Goal: Task Accomplishment & Management: Complete application form

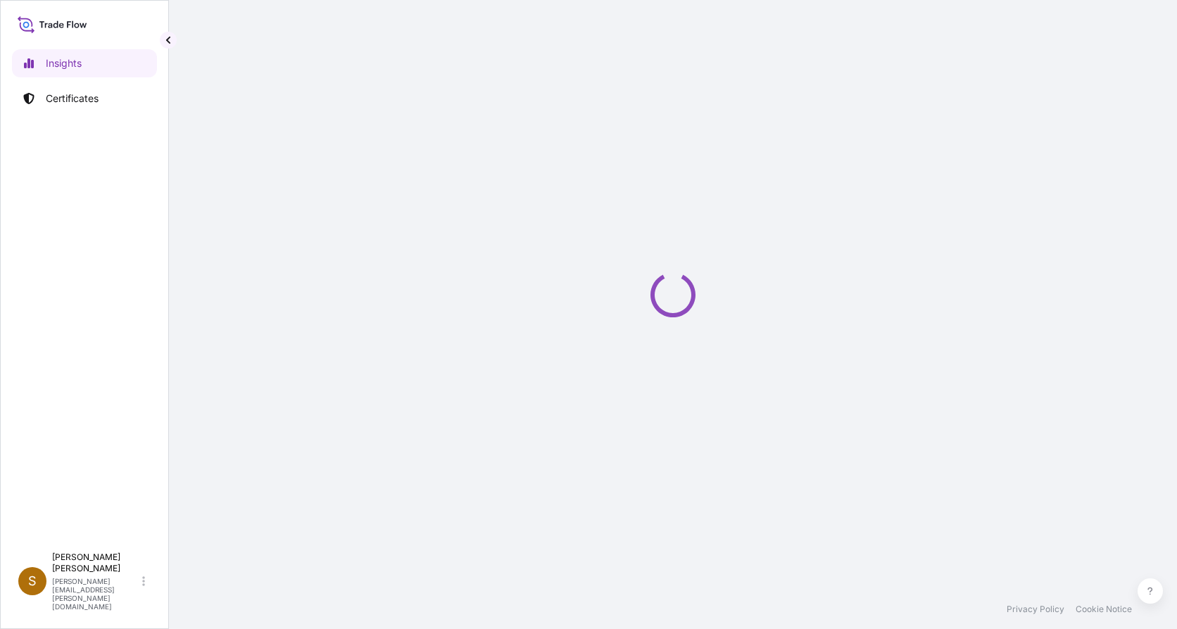
select select "2025"
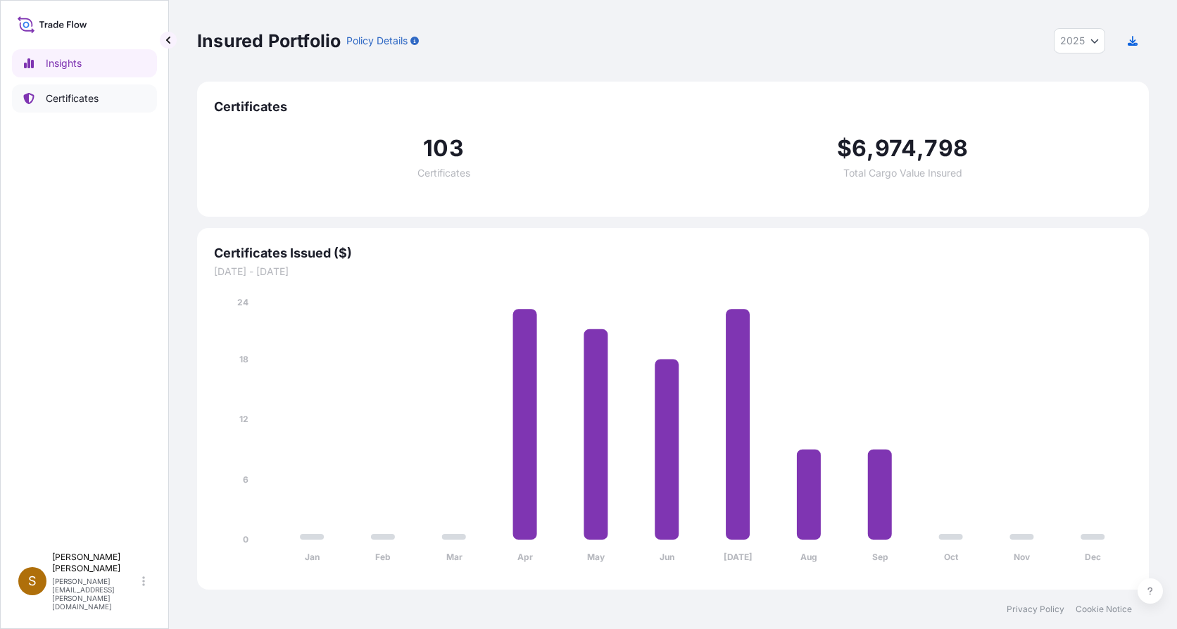
click at [77, 94] on p "Certificates" at bounding box center [72, 99] width 53 height 14
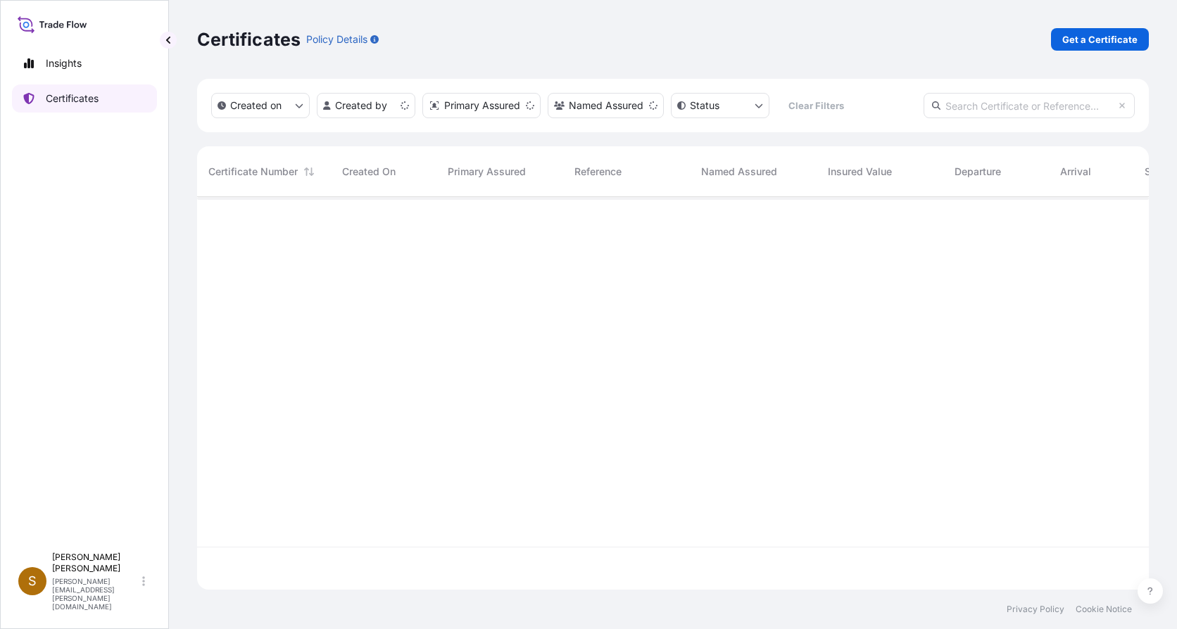
scroll to position [390, 941]
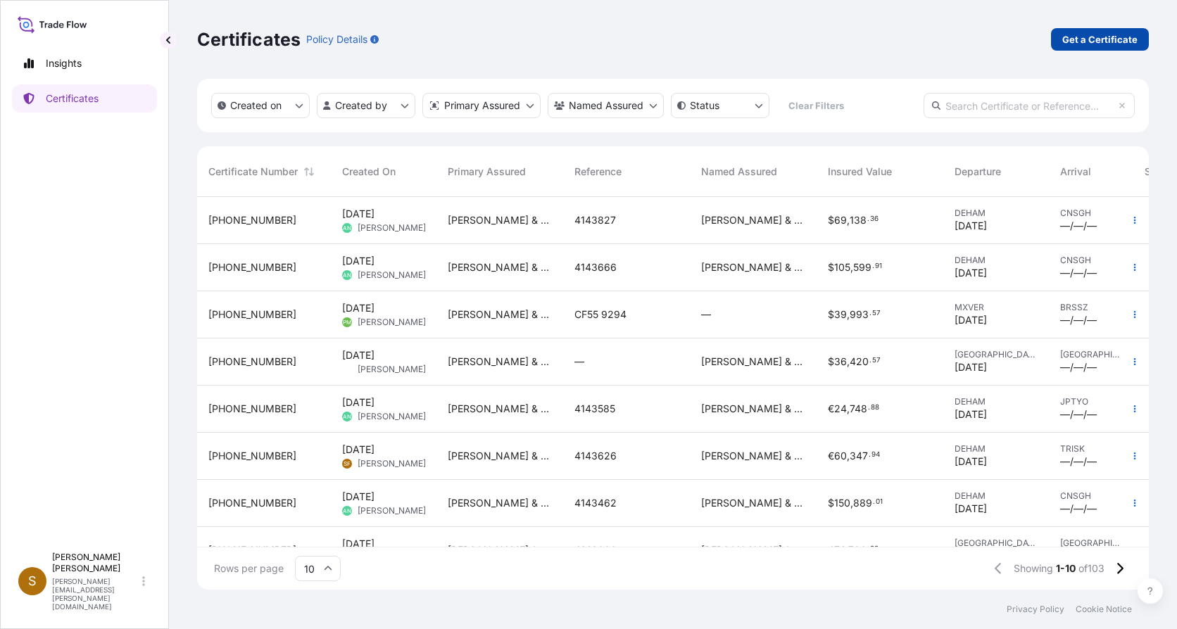
click at [1113, 38] on p "Get a Certificate" at bounding box center [1099, 39] width 75 height 14
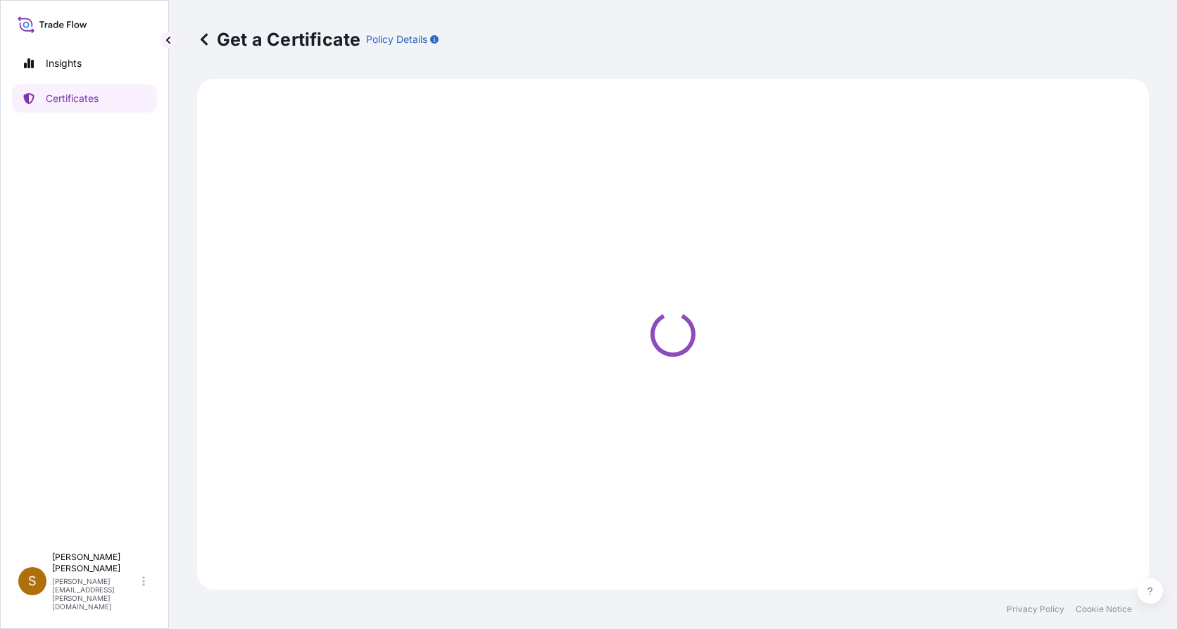
select select "Ocean Vessel"
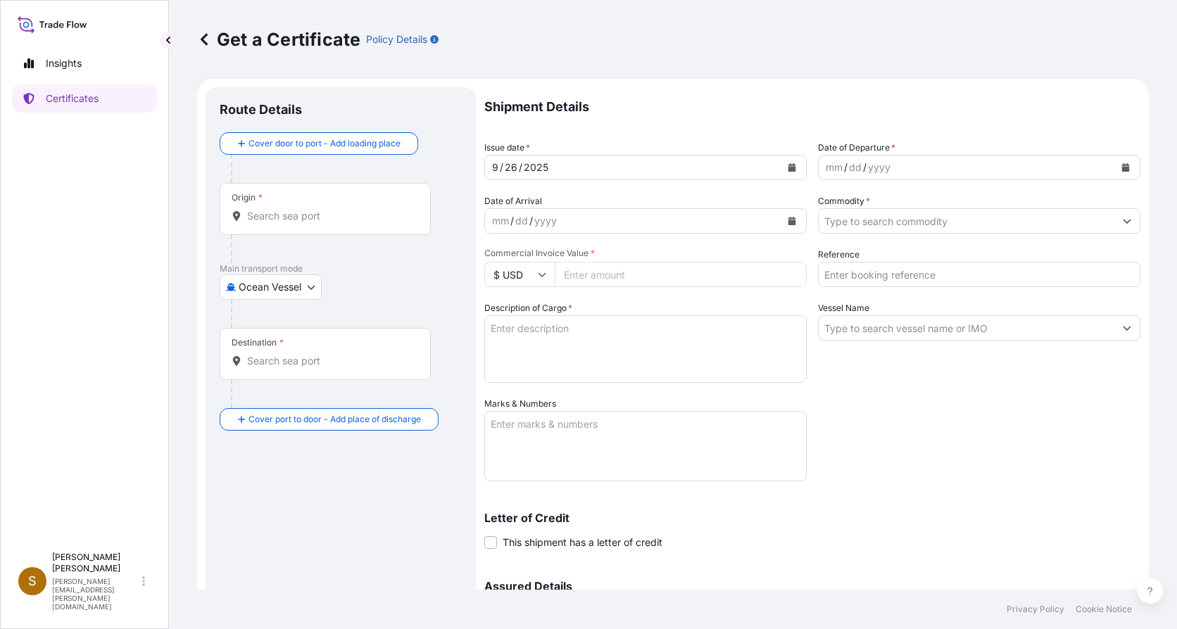
click at [331, 220] on input "Origin *" at bounding box center [330, 216] width 166 height 14
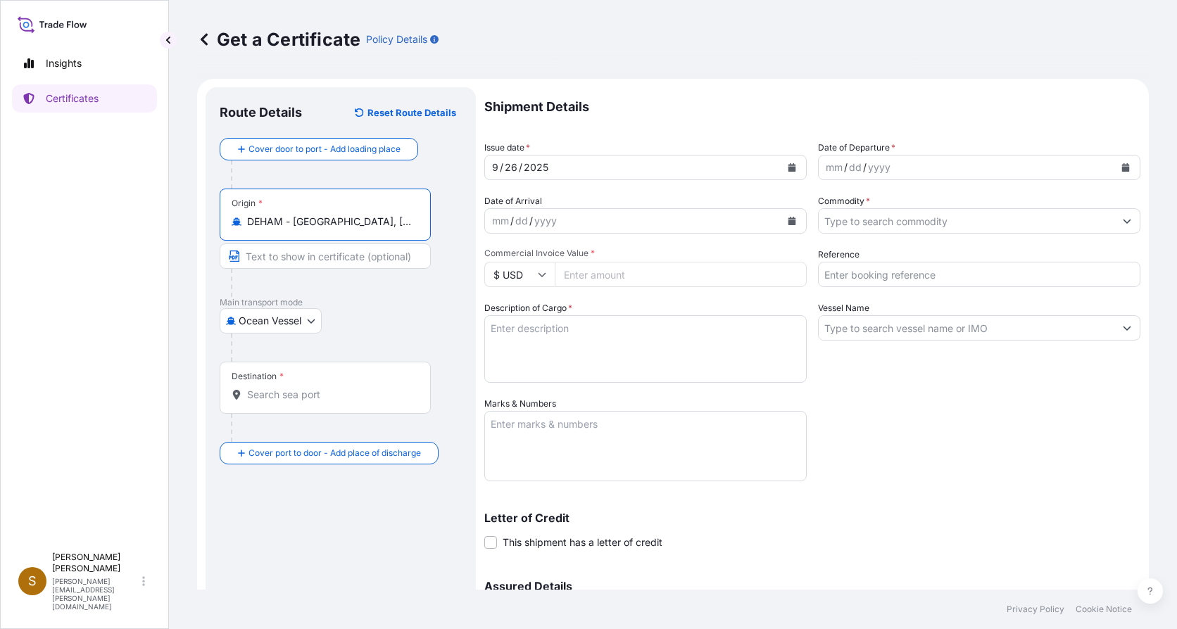
type input "DEHAM - Hamburg, Germany"
click at [279, 396] on input "Destination *" at bounding box center [330, 395] width 166 height 14
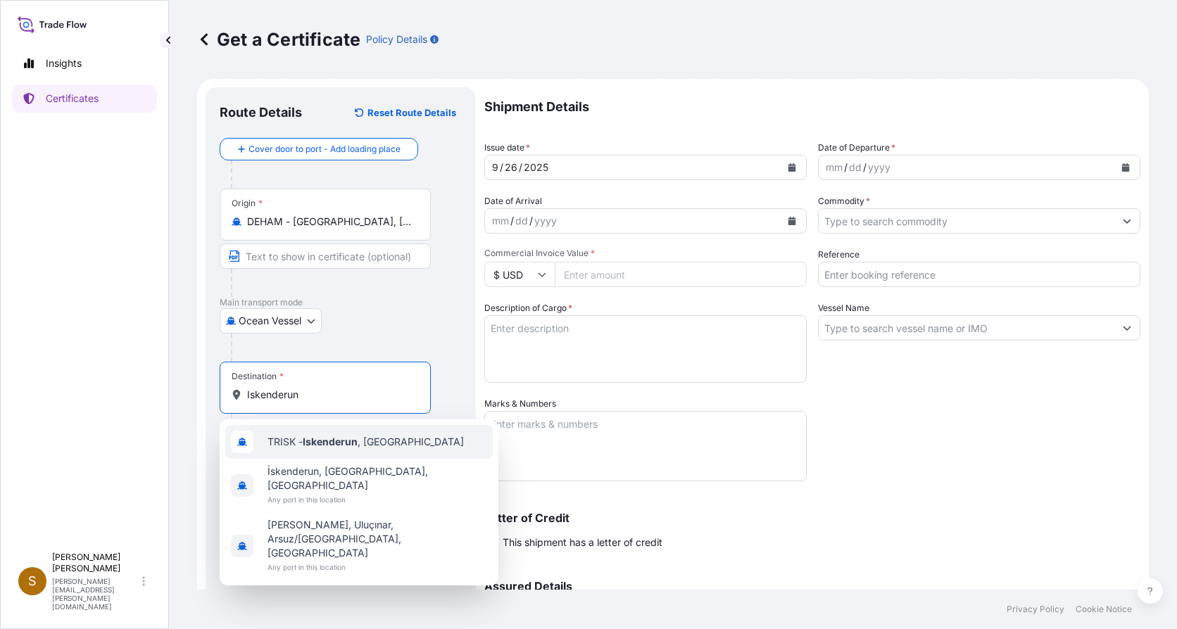
click at [301, 443] on span "TRISK - Iskenderun , Turkey" at bounding box center [365, 442] width 196 height 14
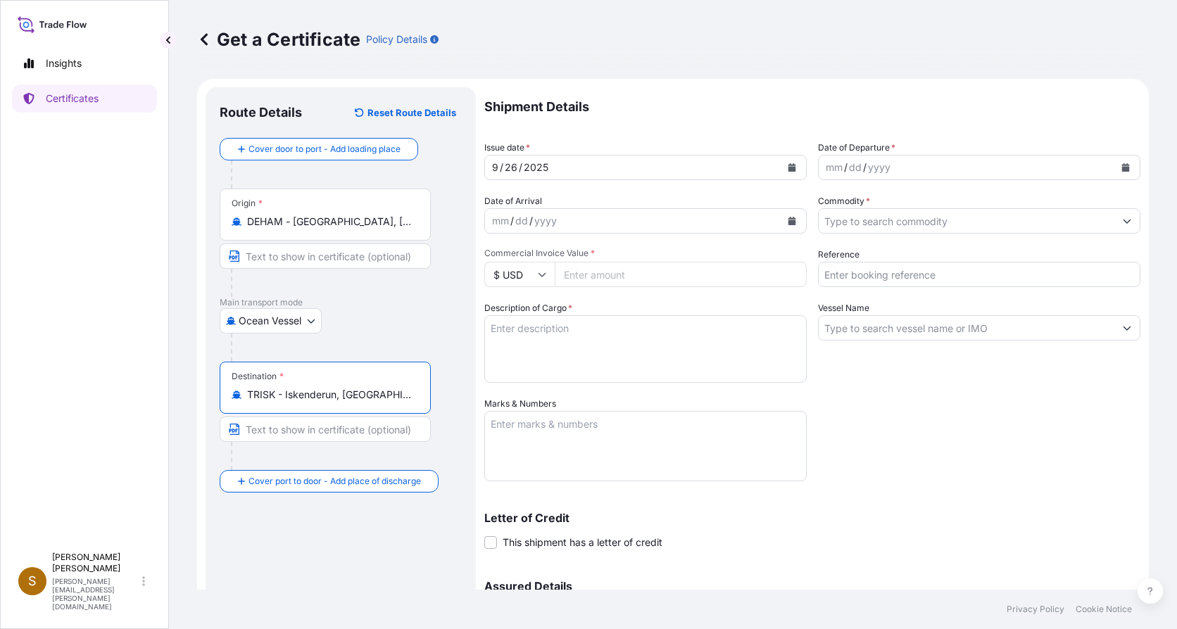
type input "TRISK - Iskenderun, Turkey"
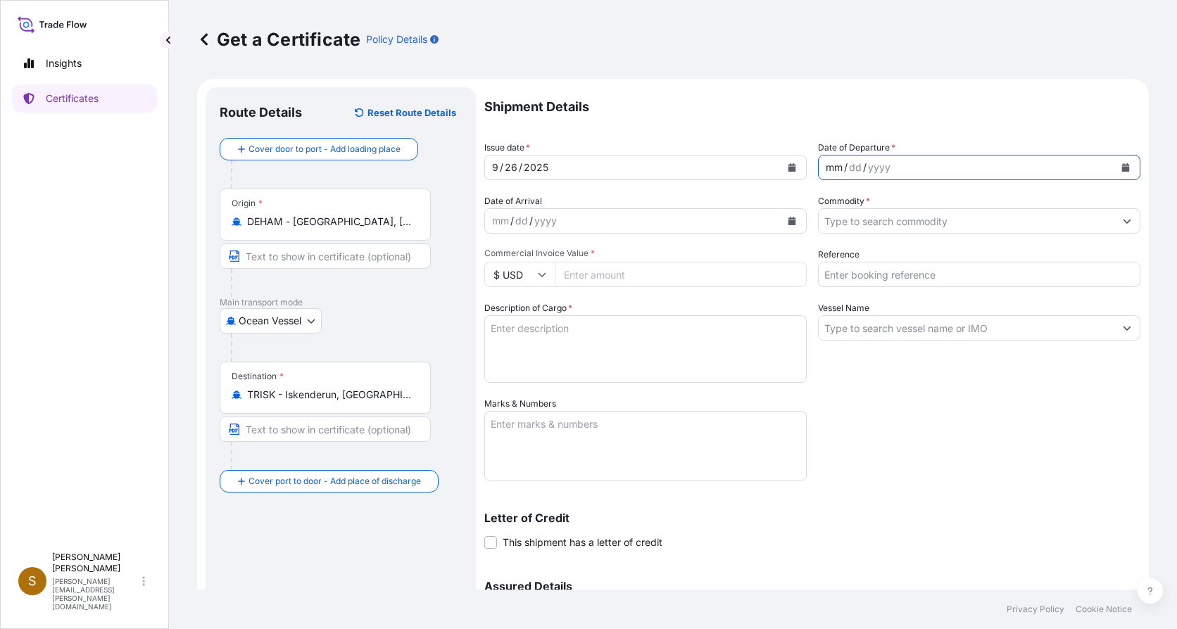
click at [828, 169] on div "mm" at bounding box center [834, 167] width 20 height 17
click at [539, 276] on icon at bounding box center [542, 274] width 8 height 8
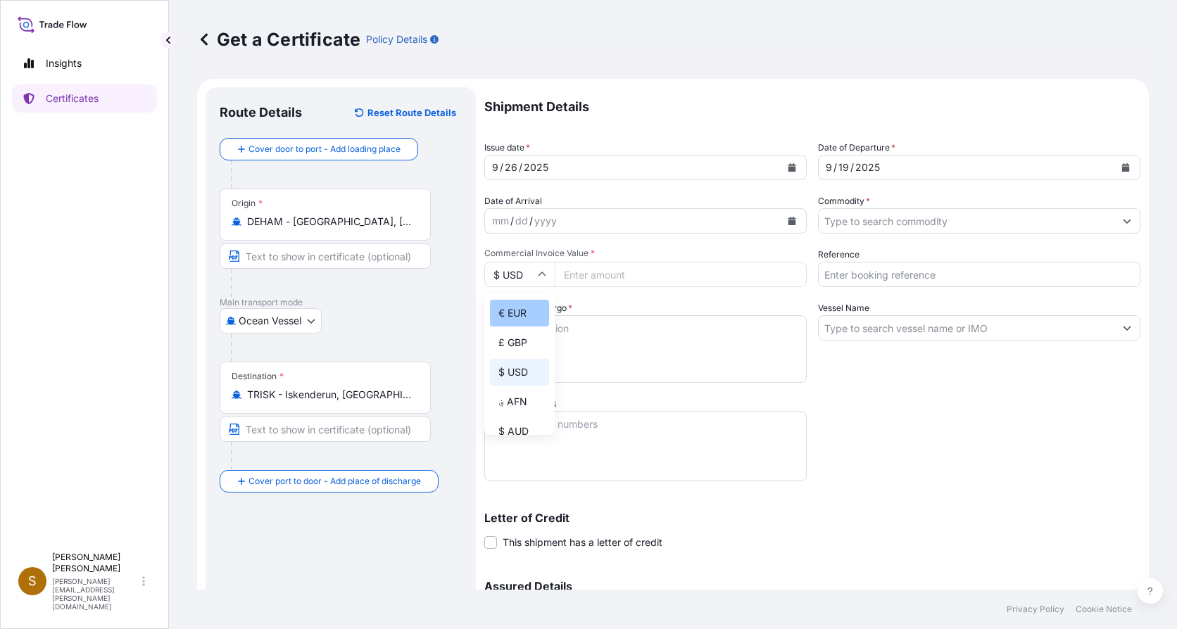
click at [525, 320] on div "€ EUR" at bounding box center [519, 313] width 59 height 27
type input "€ EUR"
drag, startPoint x: 614, startPoint y: 272, endPoint x: 627, endPoint y: 275, distance: 13.5
click at [615, 273] on input "Commercial Invoice Value *" at bounding box center [681, 274] width 252 height 25
type input "78514.60"
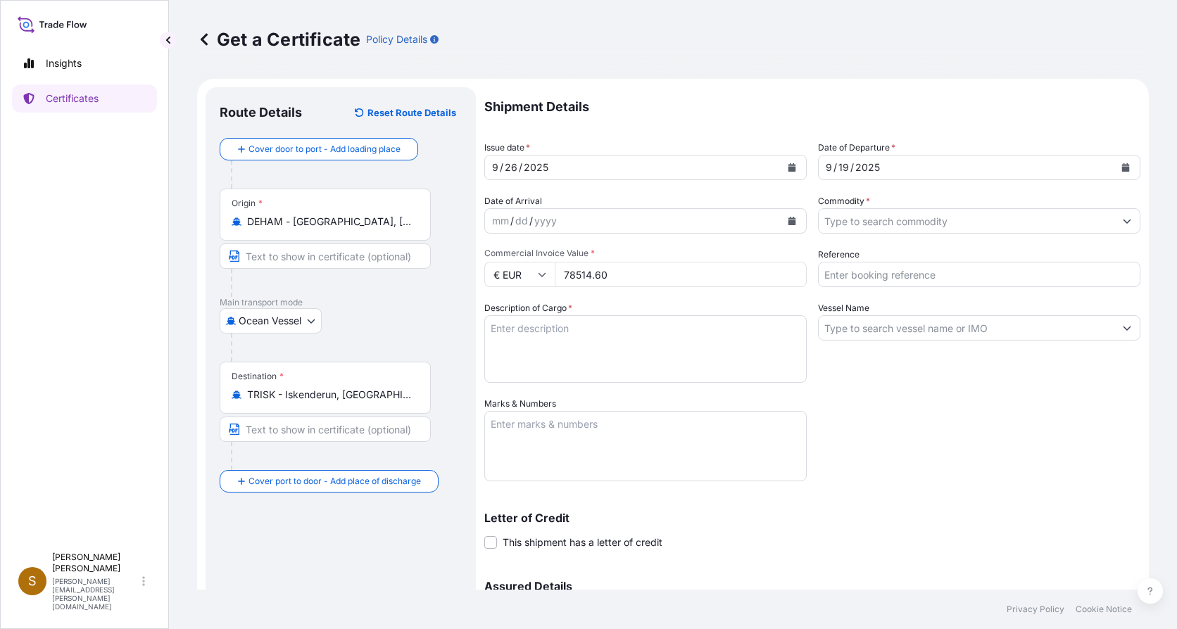
click at [640, 344] on textarea "Description of Cargo *" at bounding box center [645, 349] width 322 height 68
type textarea "Micro Glass Fibre Media, 45 Pallets 6000 kgs"
click at [998, 223] on input "Commodity *" at bounding box center [967, 220] width 296 height 25
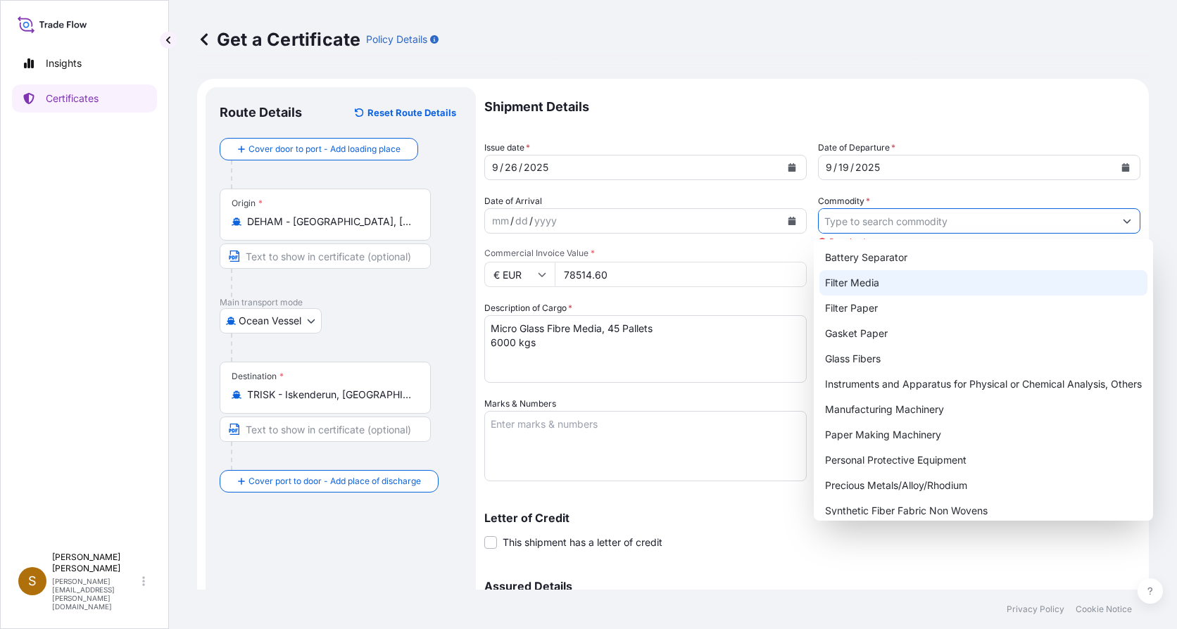
click at [873, 283] on div "Filter Media" at bounding box center [983, 282] width 328 height 25
type input "Filter Media"
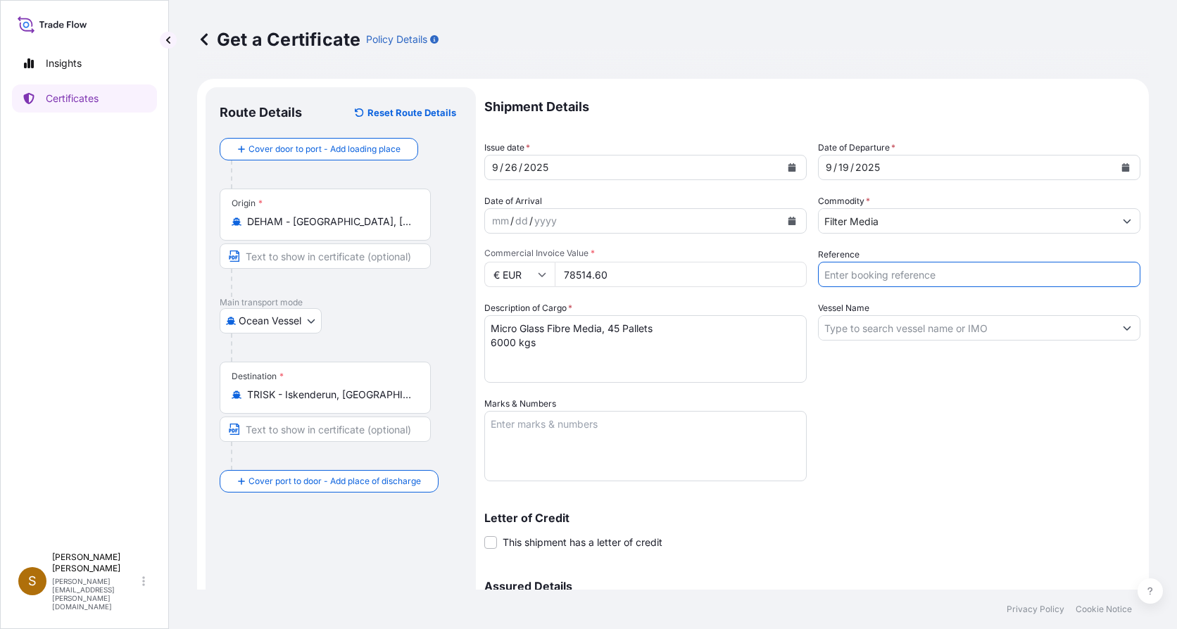
click at [873, 277] on input "Reference" at bounding box center [979, 274] width 322 height 25
type input "4143785"
click at [860, 328] on input "Vessel Name" at bounding box center [967, 327] width 296 height 25
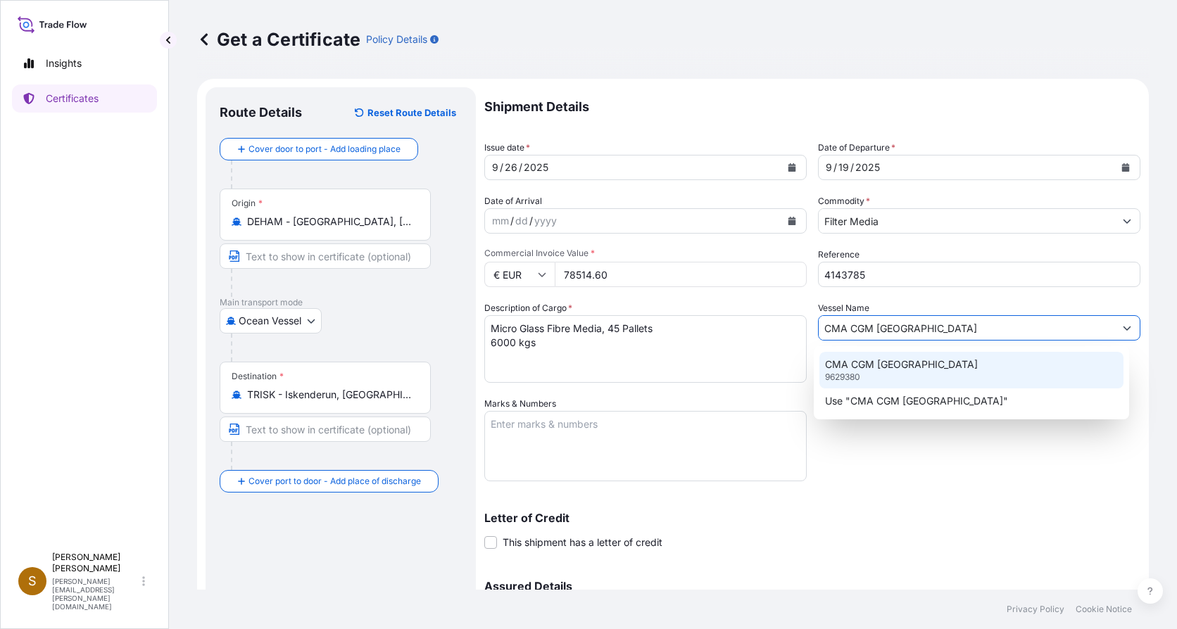
type input "CMA CGM Tokyo"
click at [693, 433] on textarea "Marks & Numbers" at bounding box center [645, 446] width 322 height 70
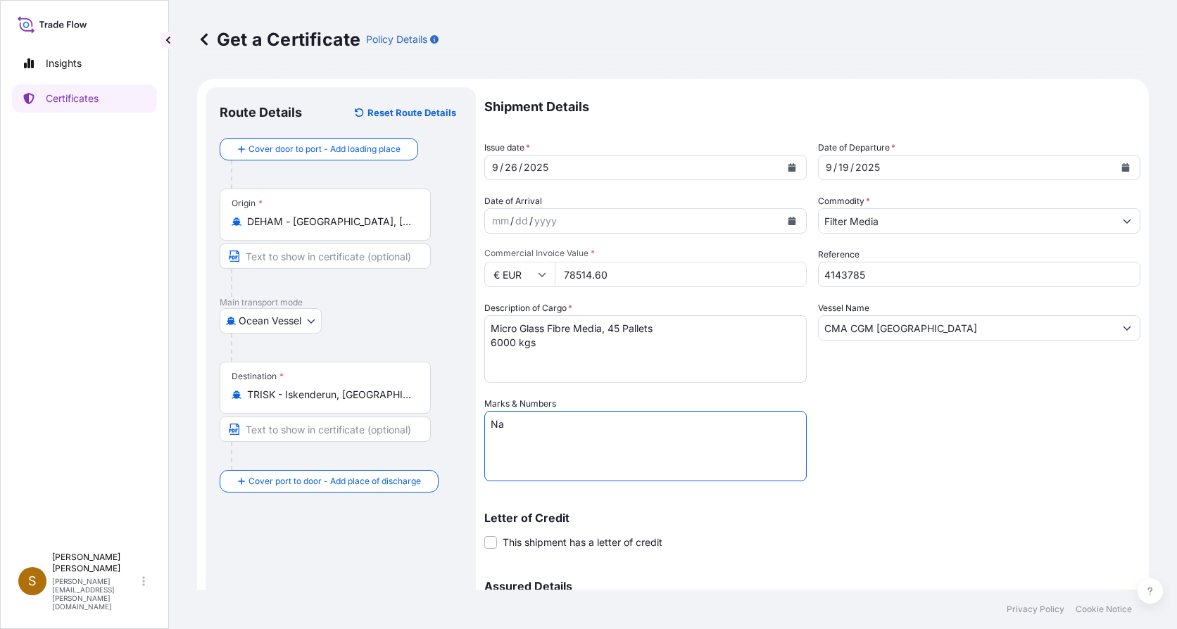
type textarea "N"
type textarea "m"
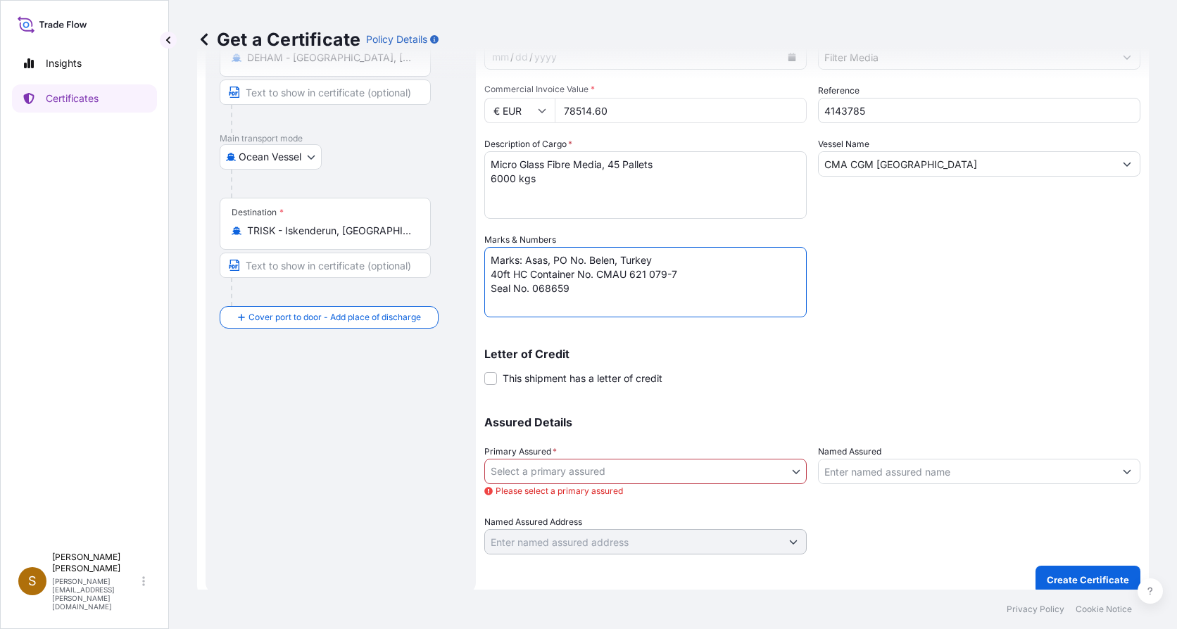
scroll to position [177, 0]
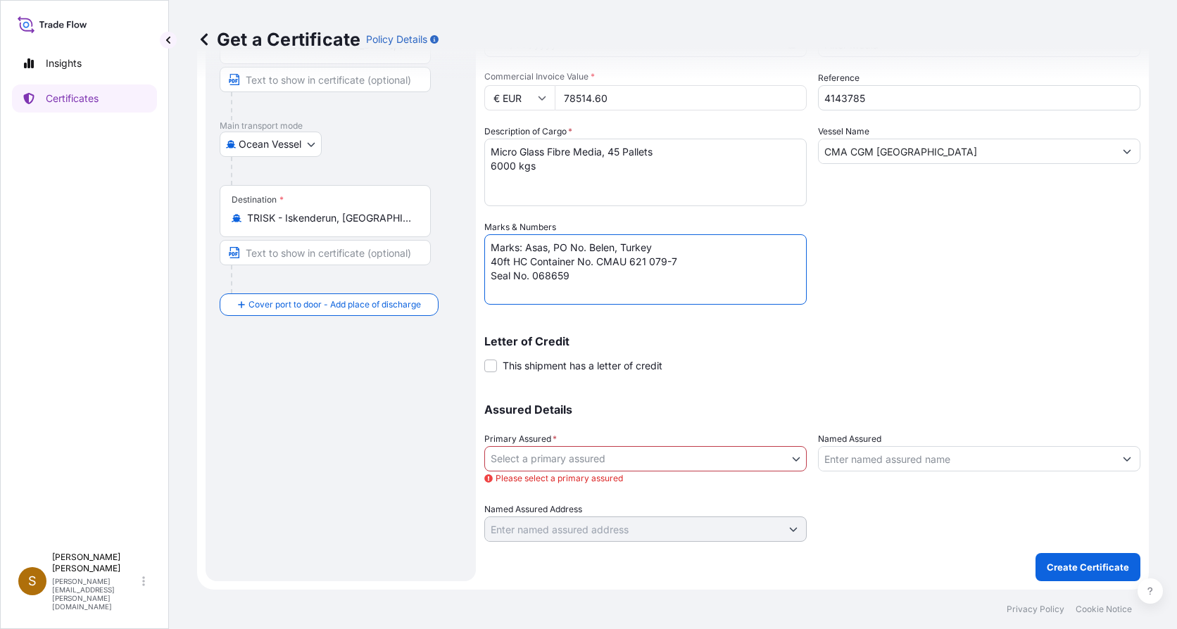
type textarea "Marks: Asas, PO No. Belen, Turkey 40ft HC Container No. CMAU 621 079-7 Seal No.…"
click at [630, 453] on body "Insights Certificates S Sandra Forster sandra.forster@hovo.de Get a Certificate…" at bounding box center [588, 314] width 1177 height 629
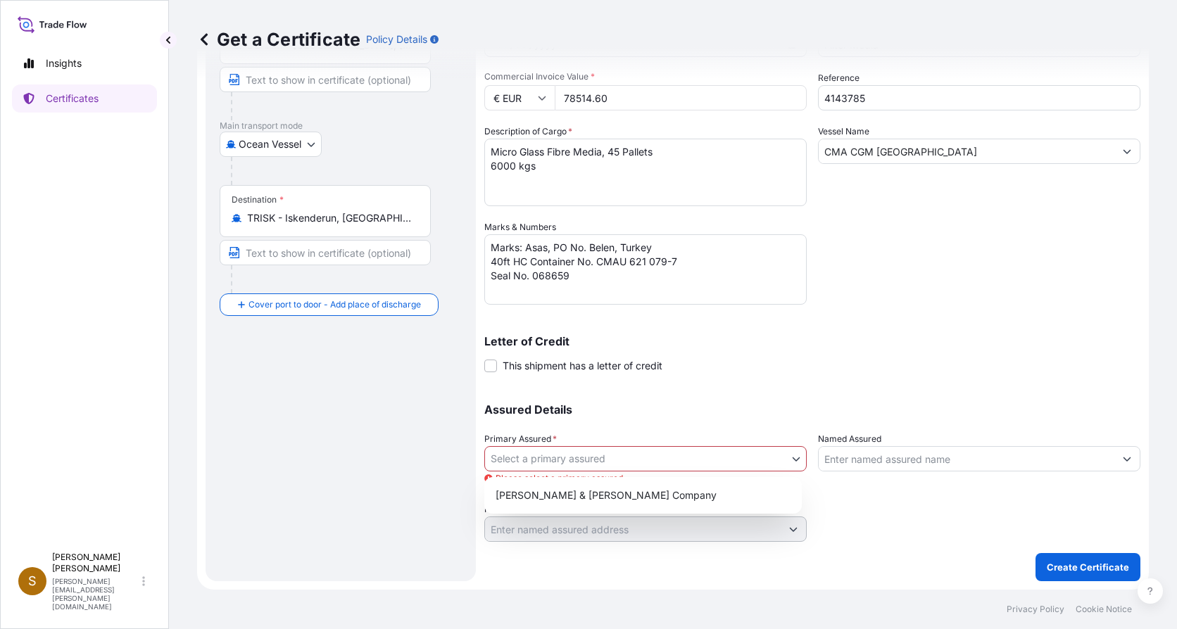
click at [792, 459] on body "Insights Certificates S Sandra Forster sandra.forster@hovo.de Get a Certificate…" at bounding box center [588, 314] width 1177 height 629
click at [646, 498] on div "Hollingsworth & Vose Company" at bounding box center [643, 495] width 306 height 25
select select "31506"
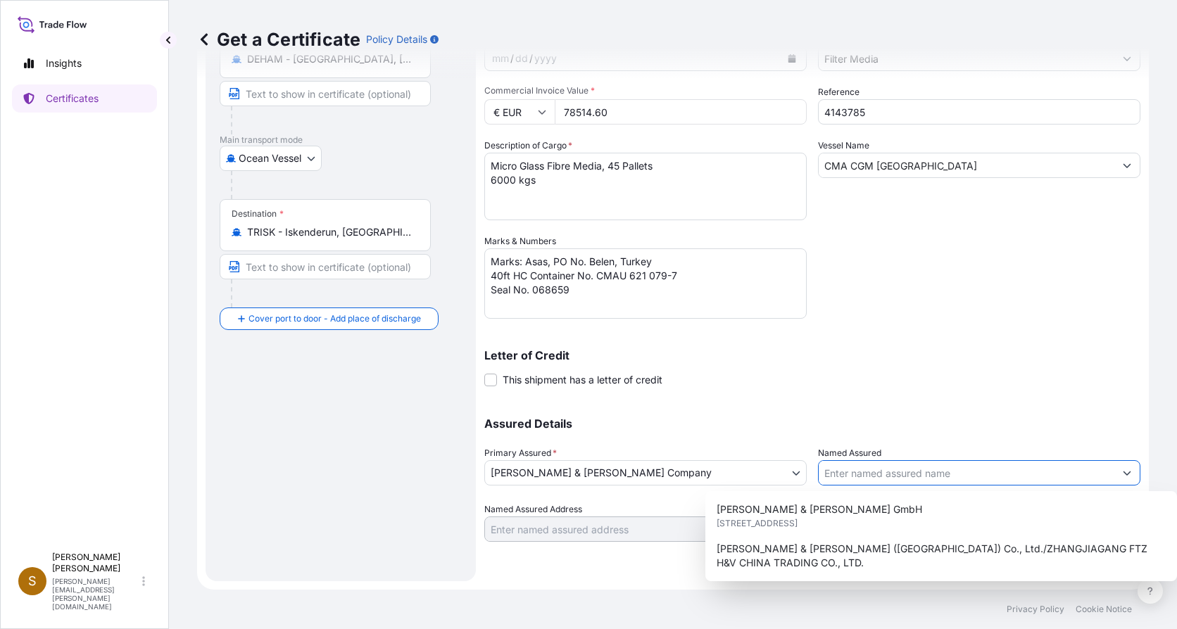
click at [1123, 473] on icon "Show suggestions" at bounding box center [1127, 473] width 8 height 8
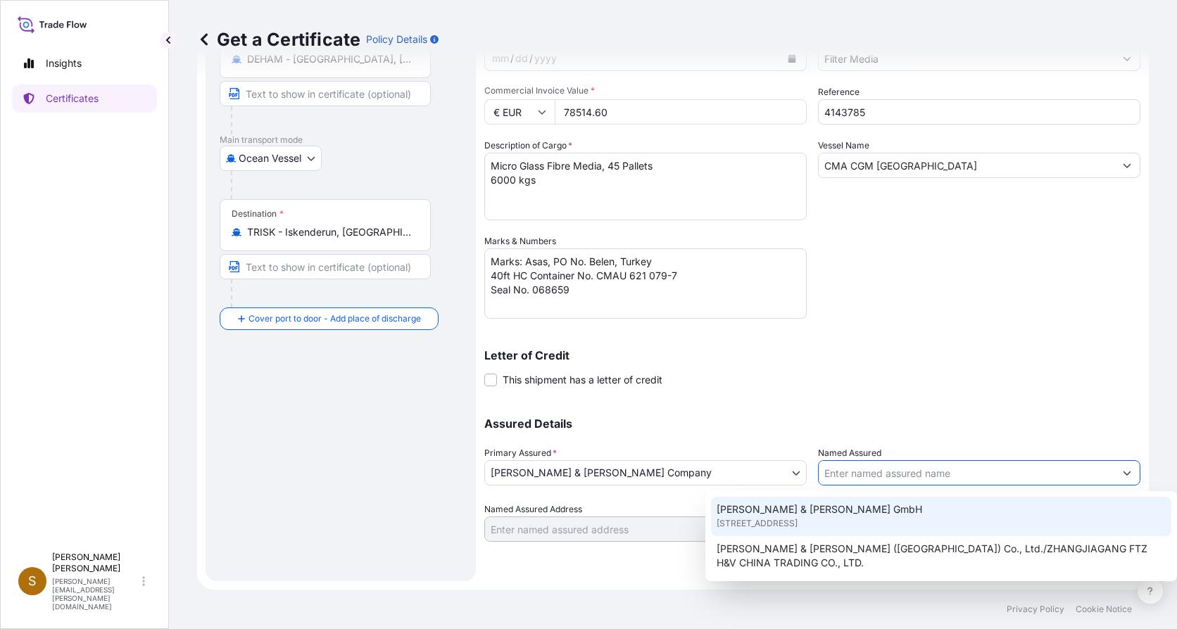
click at [866, 512] on div "Hollingsworth & Vose GmbH Berleburger Str. 71, 35116, Hatzfeld/Eder, GERMANY" at bounding box center [941, 516] width 461 height 39
type input "Hollingsworth & Vose GmbH"
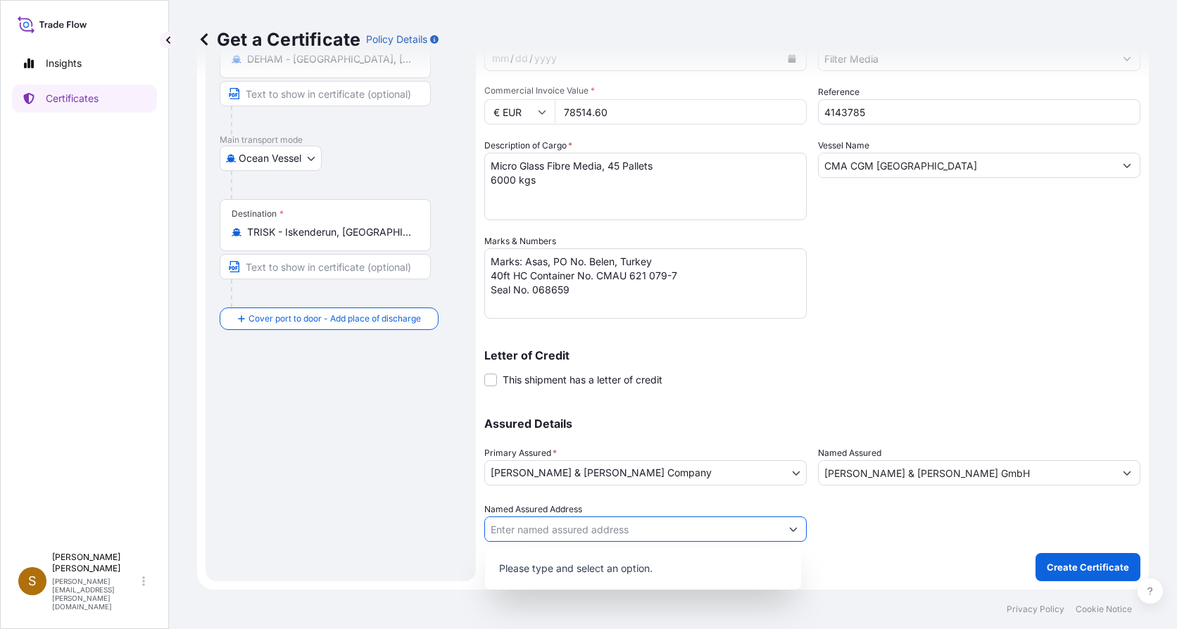
click at [789, 530] on icon "Show suggestions" at bounding box center [793, 529] width 8 height 8
click at [858, 557] on div "Shipment Details Issue date * 9 / 26 / 2025 Date of Departure * 9 / 19 / 2025 D…" at bounding box center [812, 253] width 656 height 657
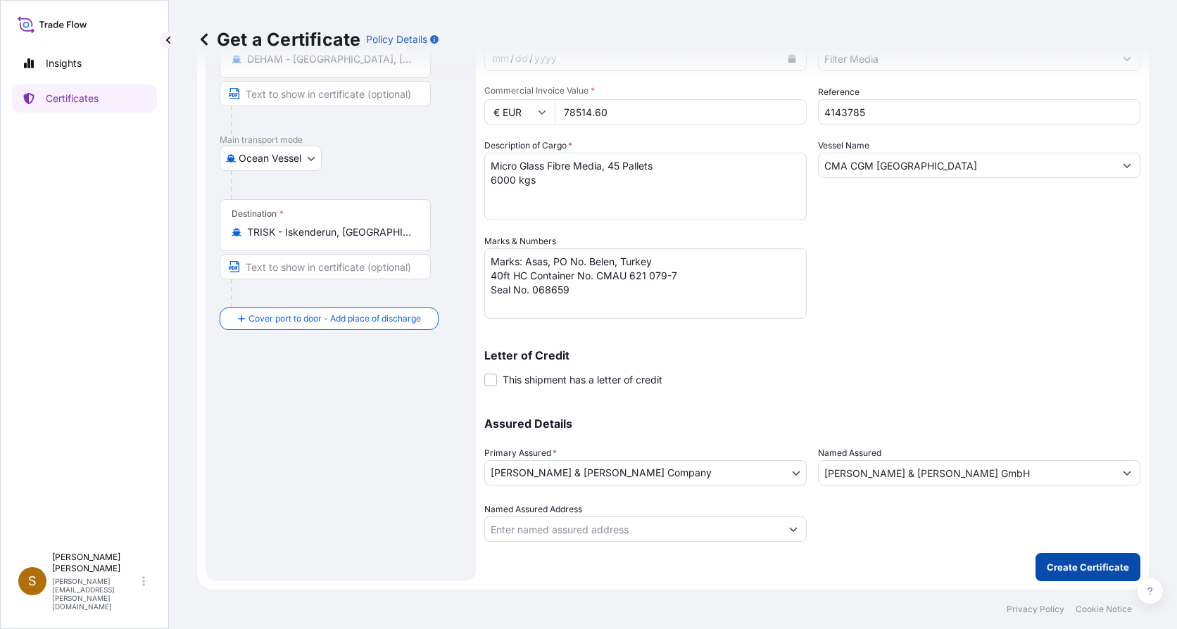
click at [1047, 562] on p "Create Certificate" at bounding box center [1088, 567] width 82 height 14
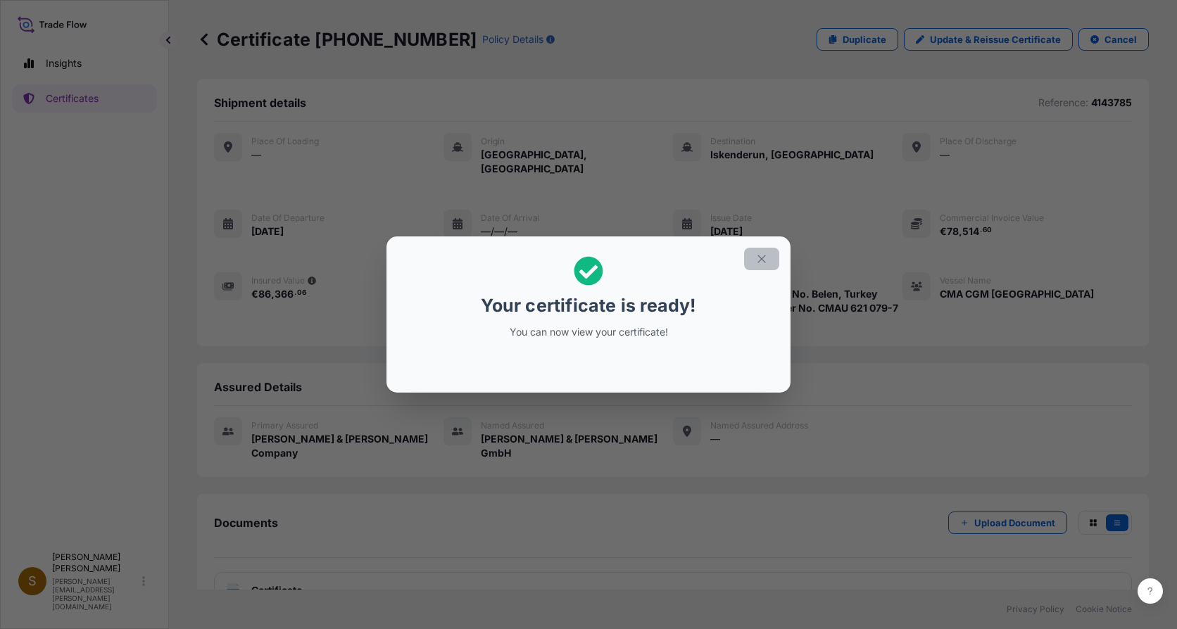
click at [762, 258] on icon "button" at bounding box center [761, 259] width 13 height 13
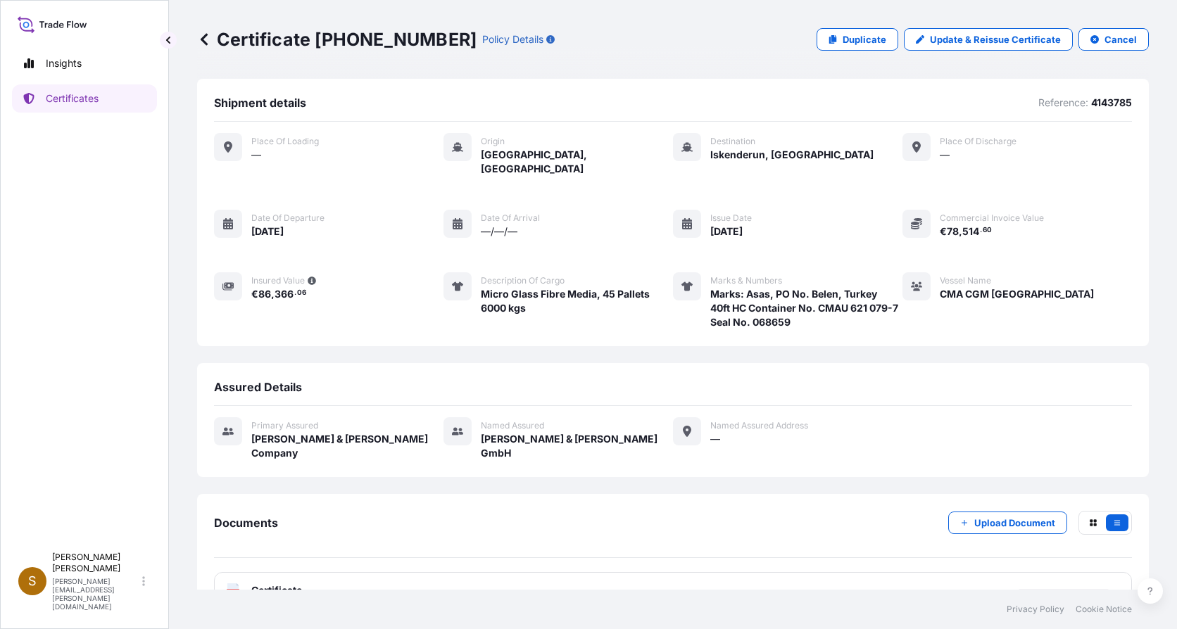
scroll to position [8, 0]
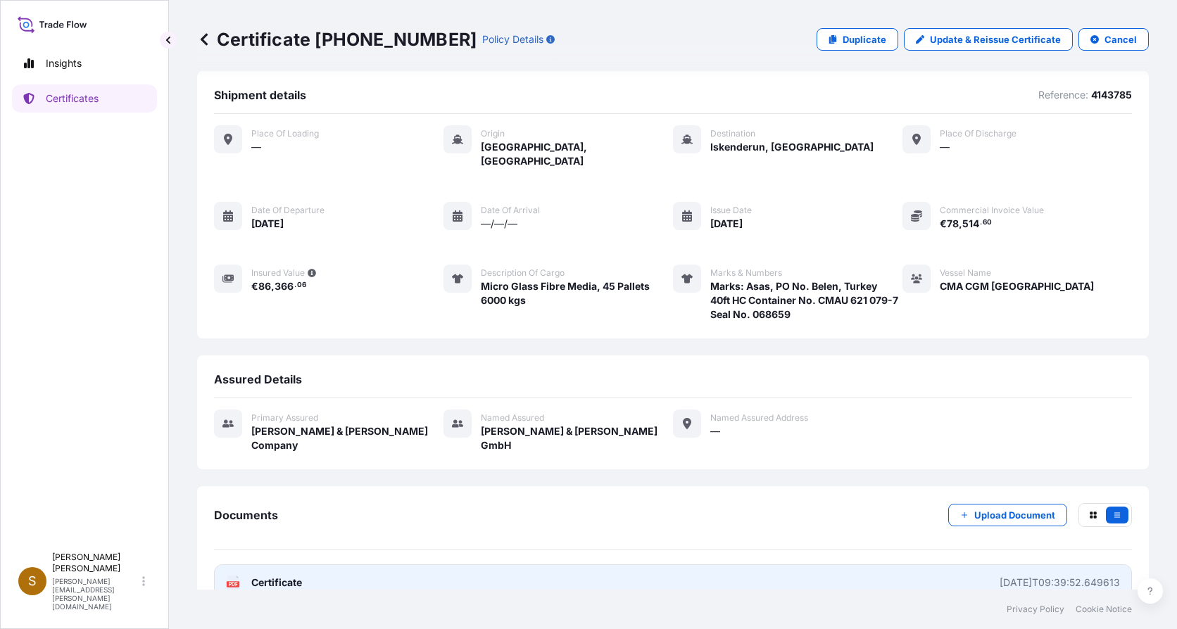
click at [251, 576] on div "PDF Certificate" at bounding box center [264, 583] width 76 height 14
